Goal: Find specific page/section

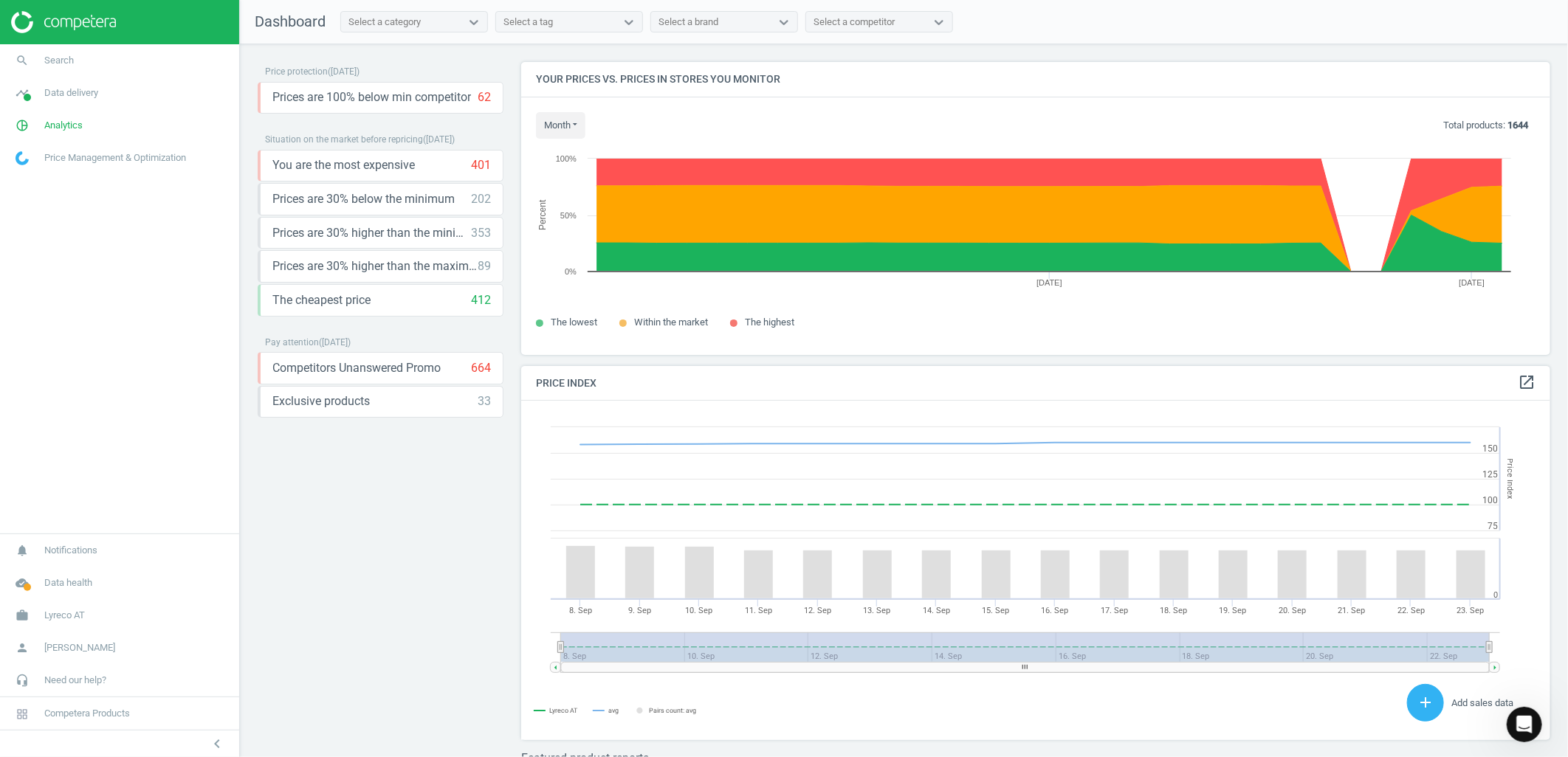
scroll to position [816, 0]
click at [56, 616] on span "Lyreco AT" at bounding box center [65, 616] width 41 height 14
click at [57, 569] on span "Switch campaign" at bounding box center [49, 572] width 65 height 12
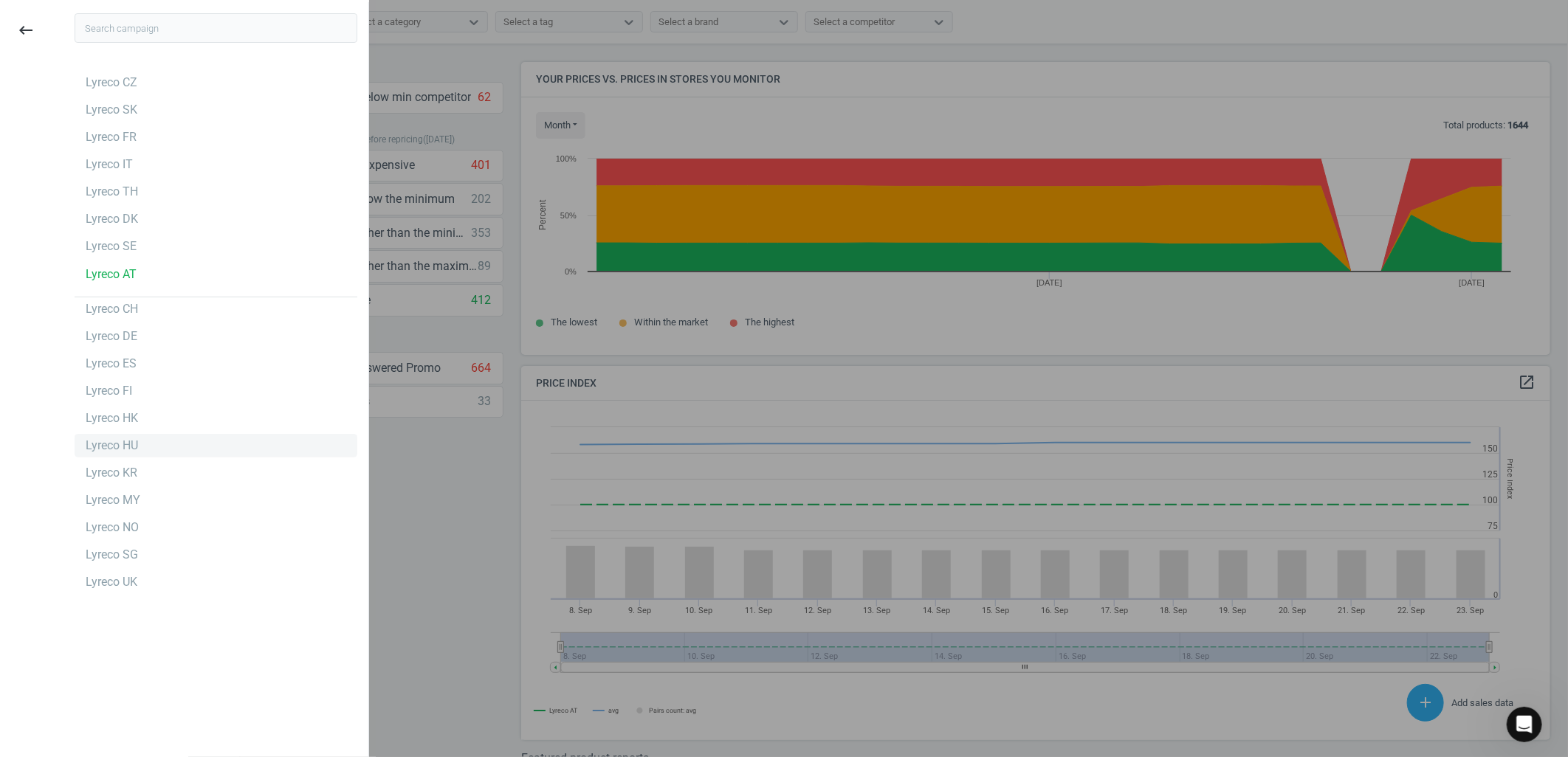
scroll to position [2, 0]
click at [160, 255] on div "Lyreco SE" at bounding box center [216, 244] width 283 height 23
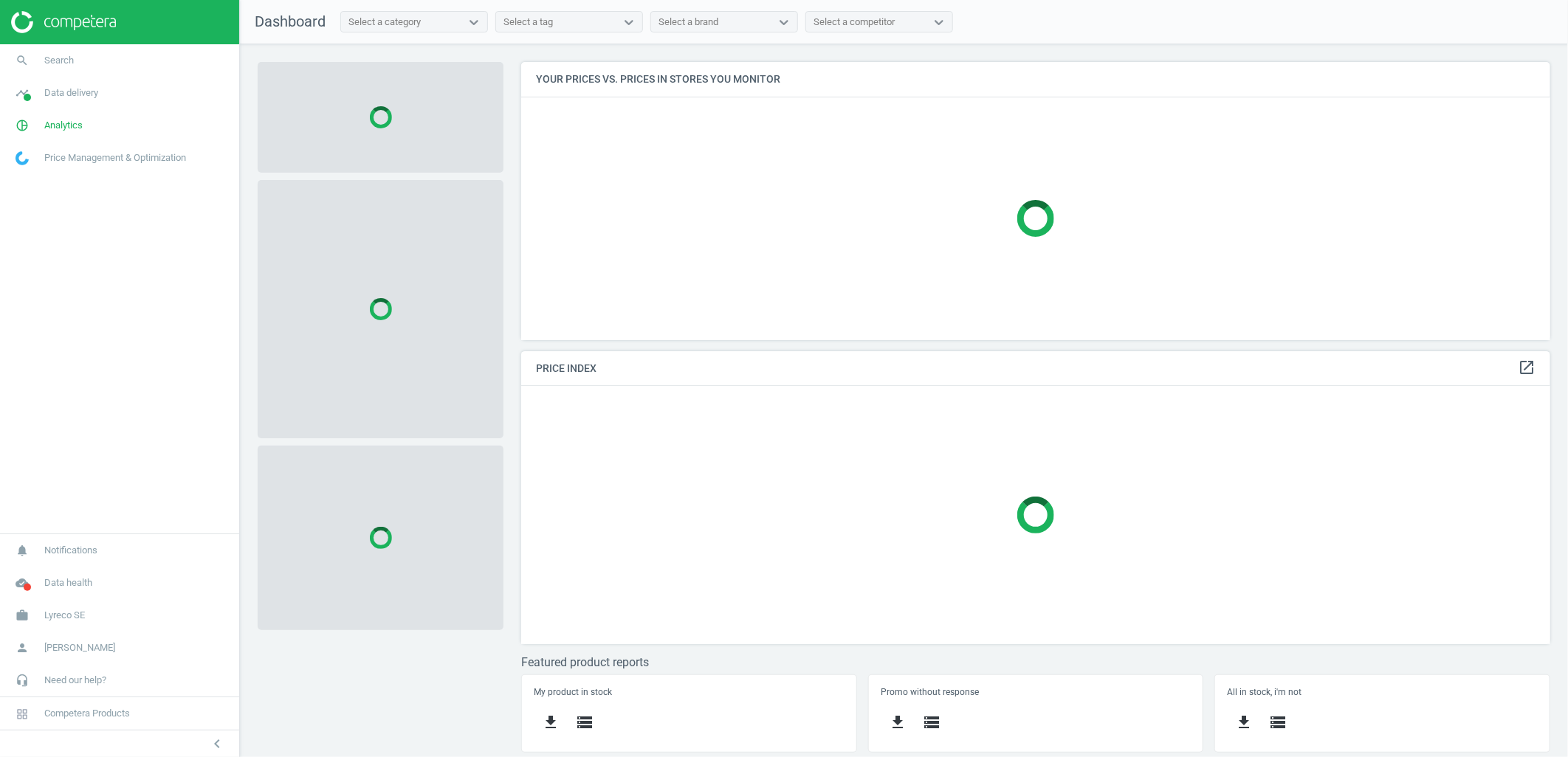
scroll to position [304, 1055]
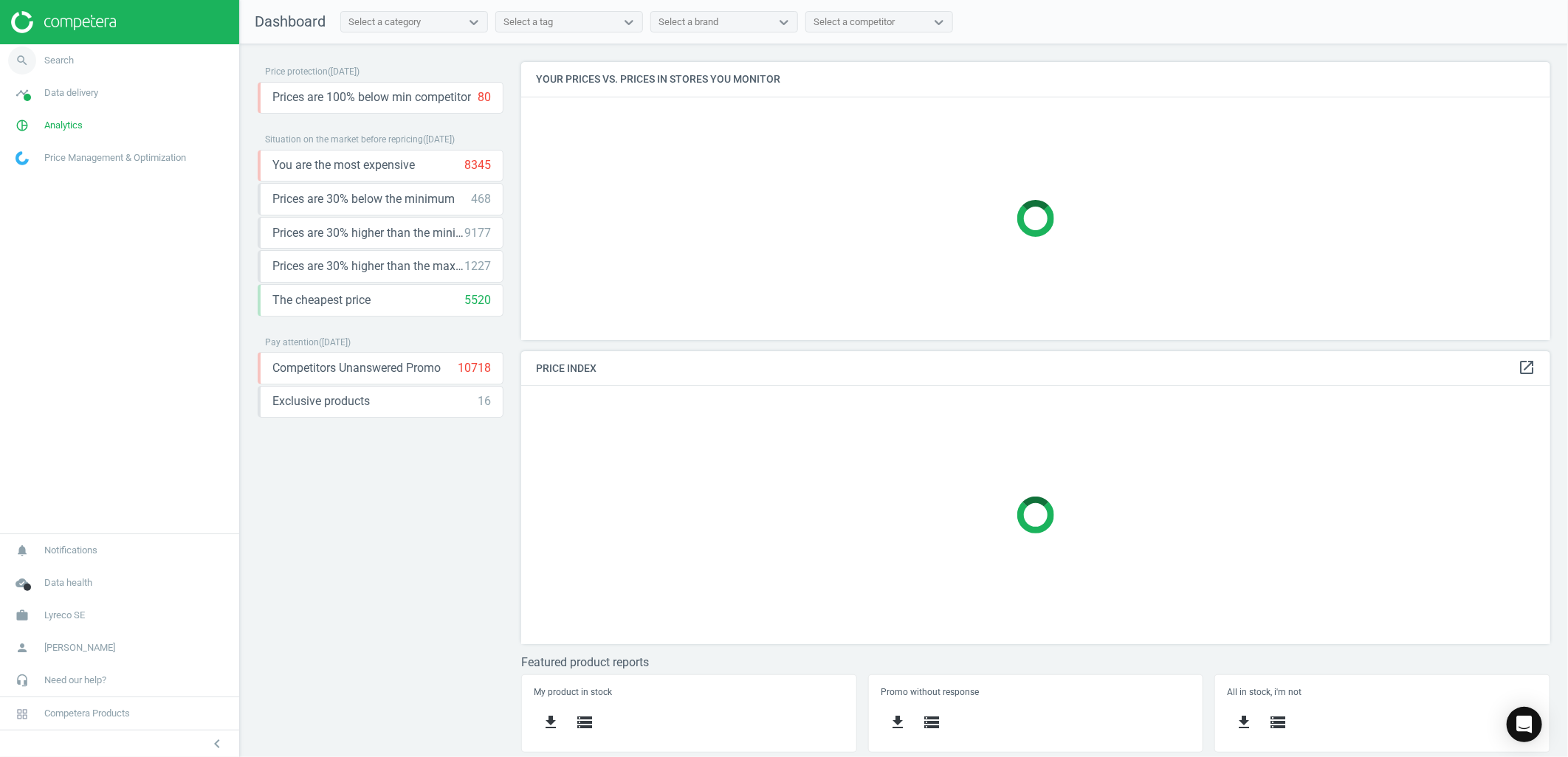
click at [145, 64] on link "search Search" at bounding box center [120, 60] width 239 height 32
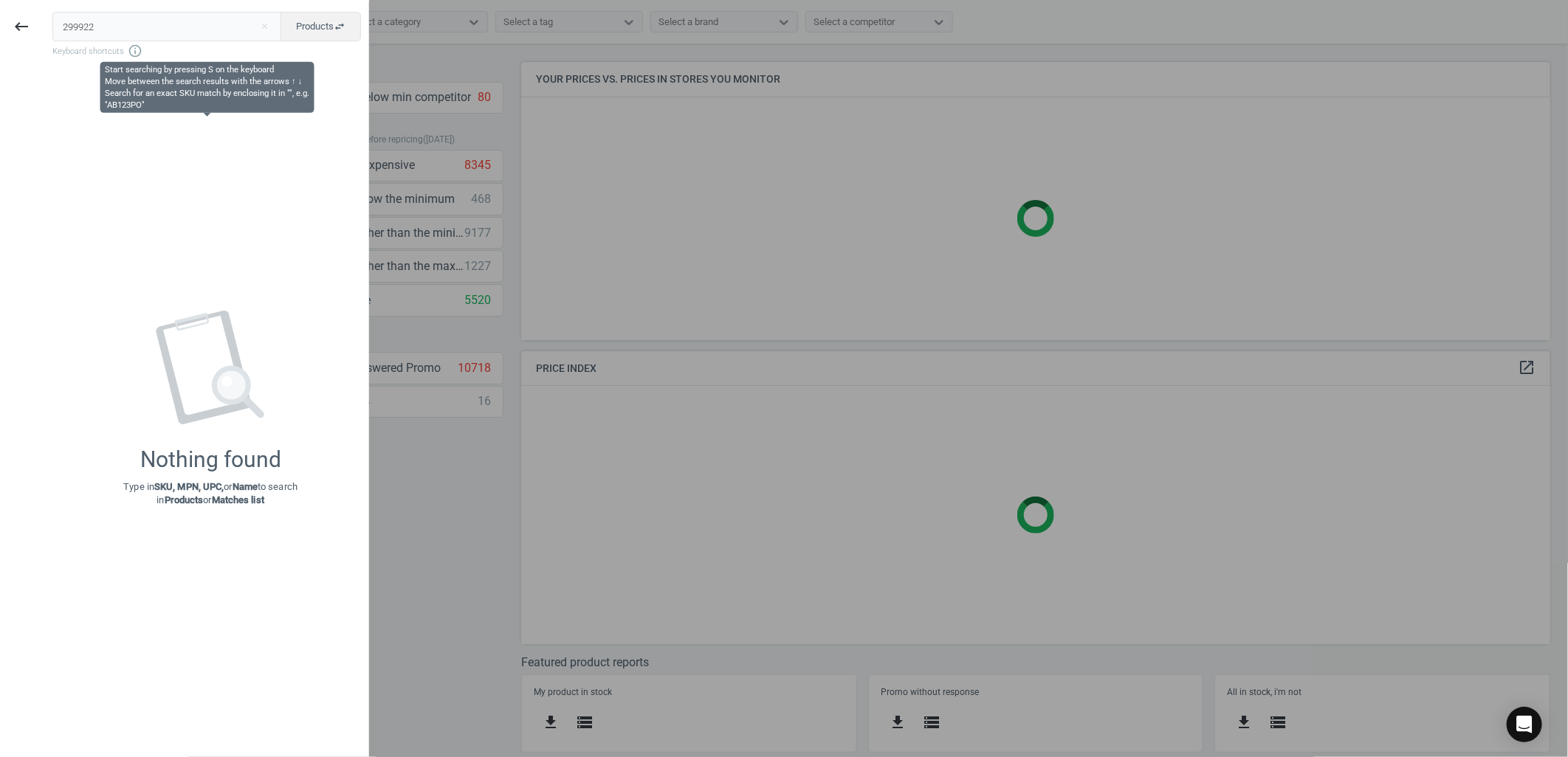
type input "299922"
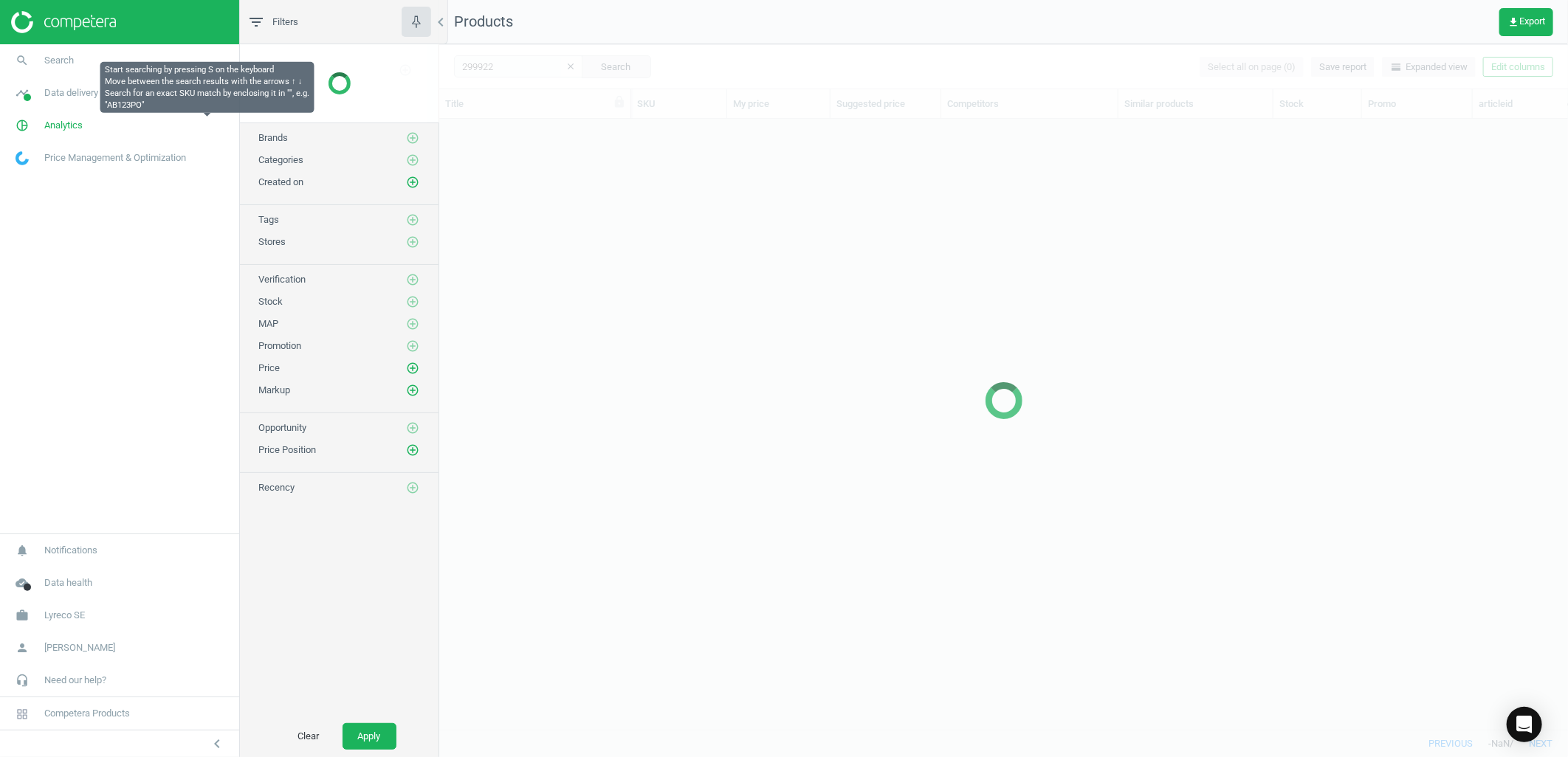
scroll to position [585, 1116]
